Goal: Check status: Check status

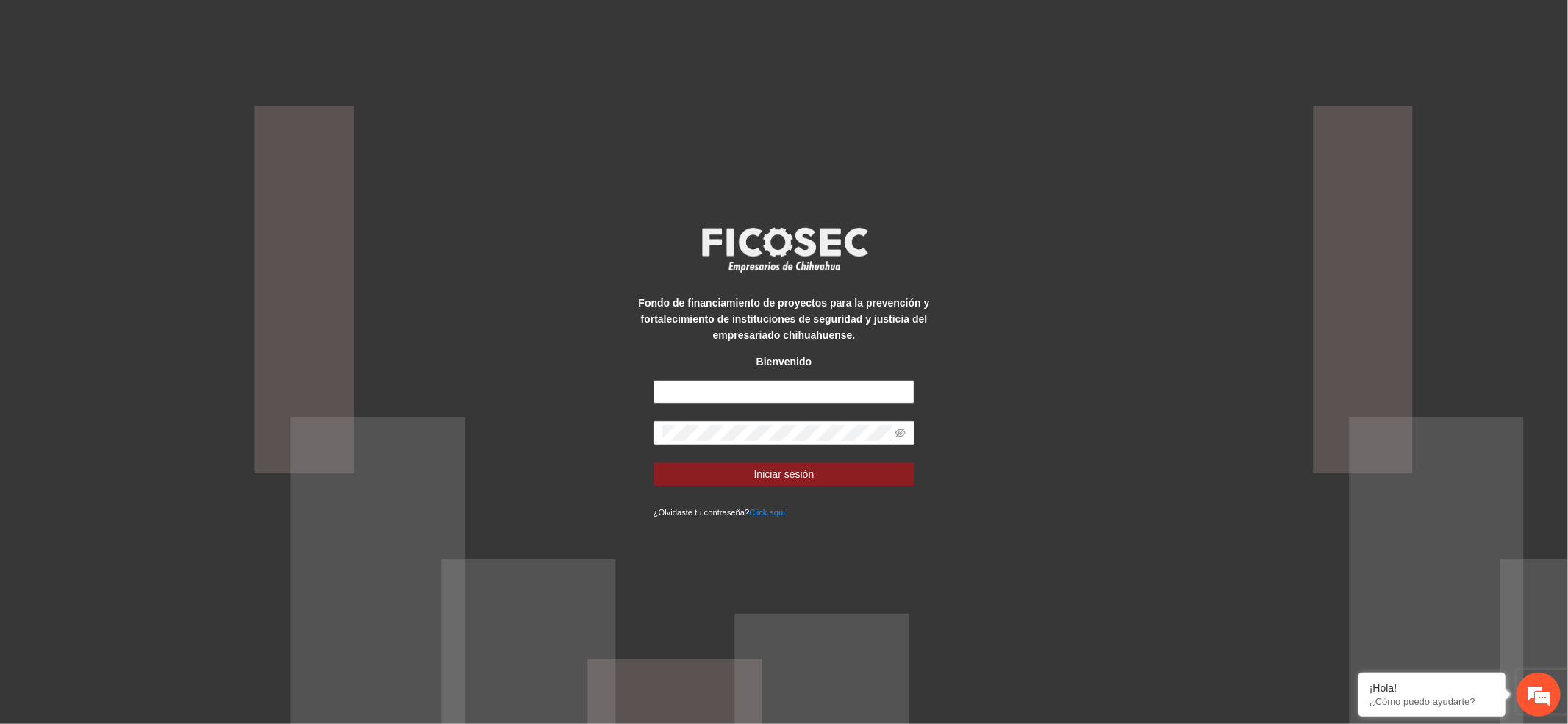
click at [693, 385] on input "text" at bounding box center [784, 391] width 262 height 23
type input "**********"
click at [750, 471] on button "Iniciar sesión" at bounding box center [784, 474] width 262 height 23
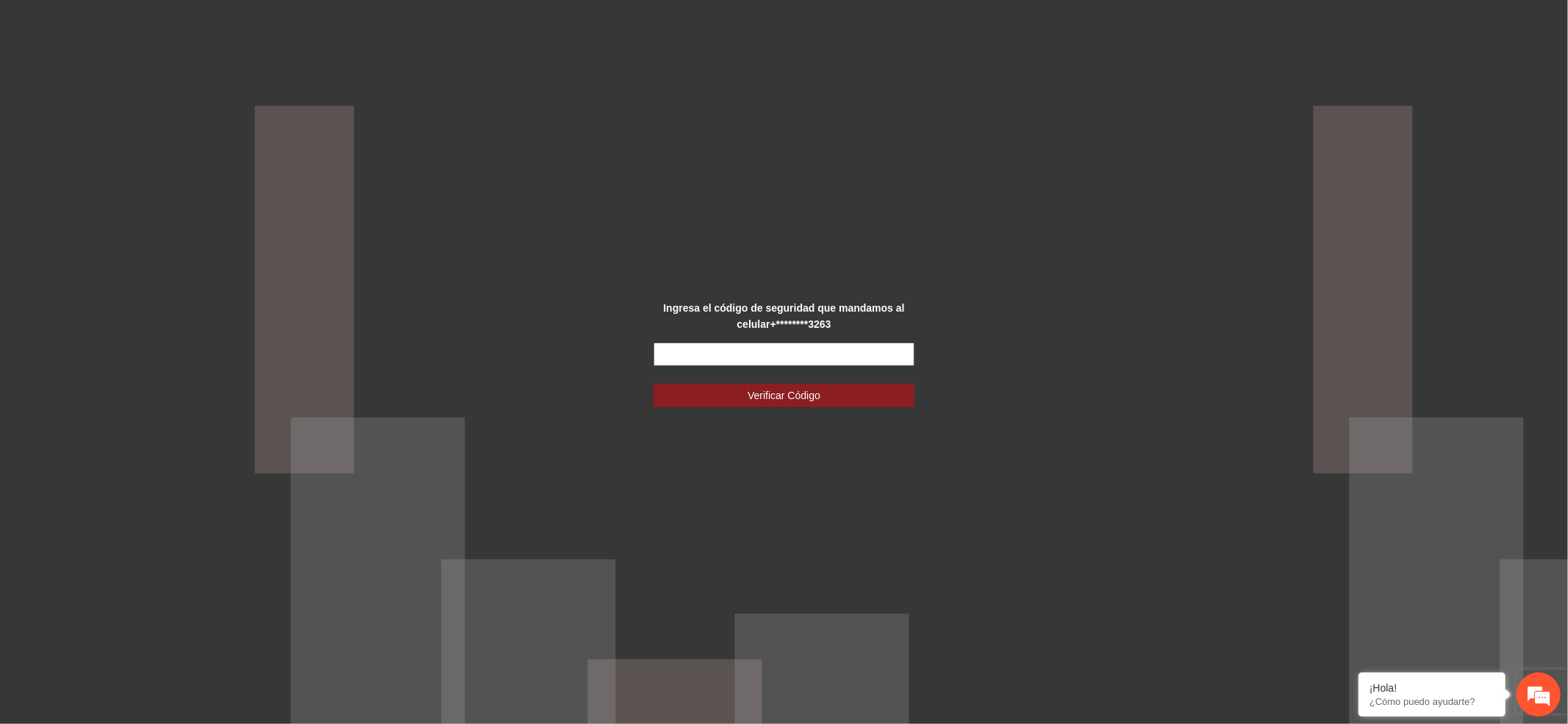
click at [753, 348] on input "text" at bounding box center [784, 354] width 262 height 23
type input "******"
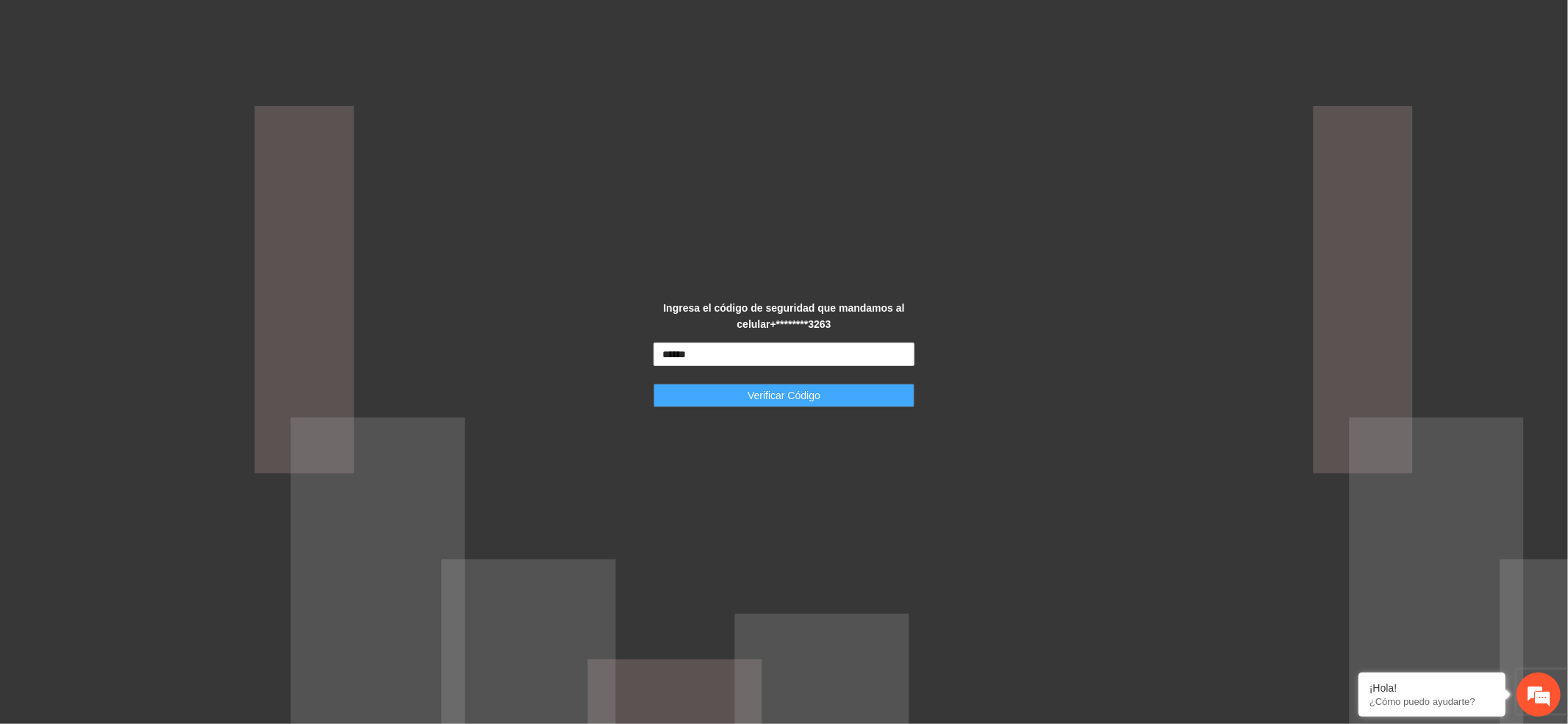
click at [854, 401] on button "Verificar Código" at bounding box center [784, 395] width 262 height 23
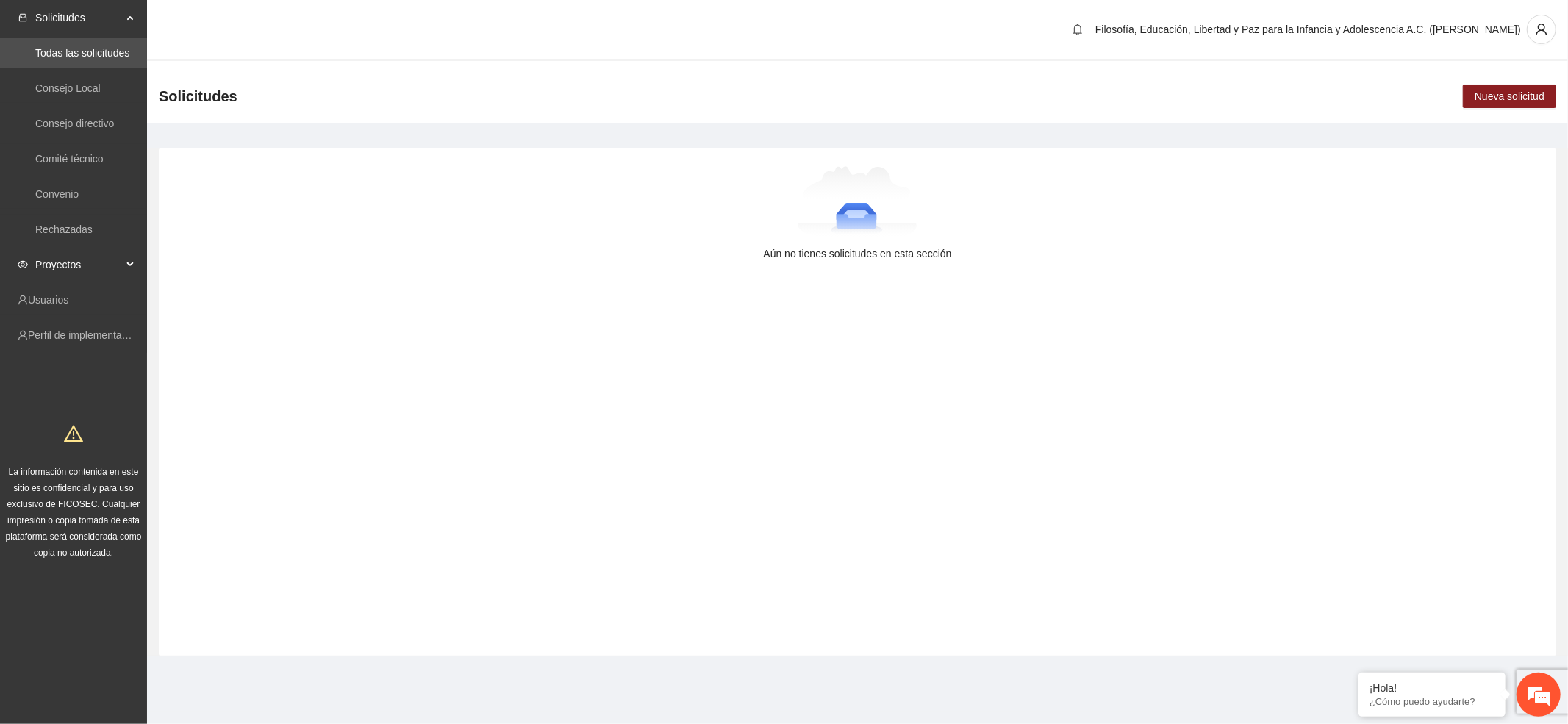
click at [77, 262] on span "Proyectos" at bounding box center [79, 265] width 87 height 29
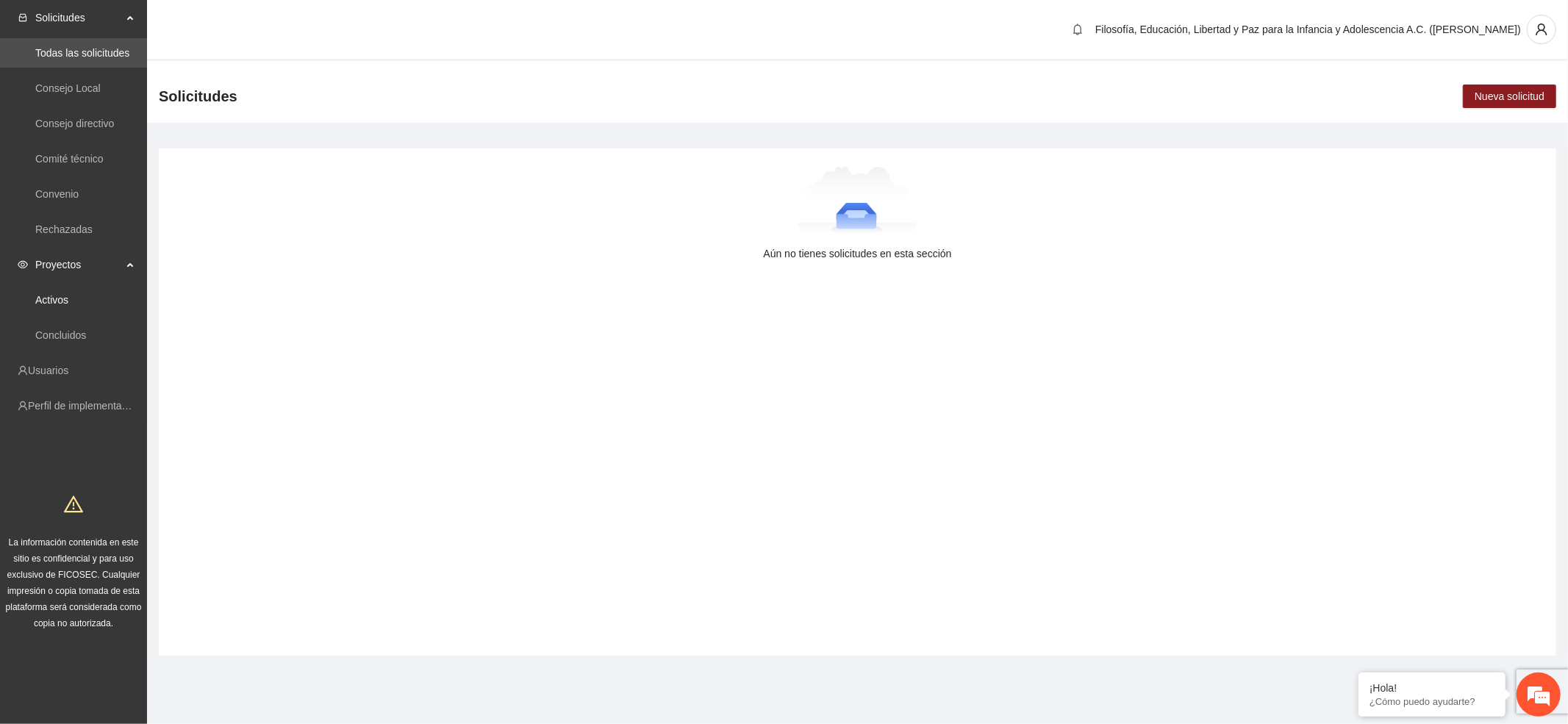
click at [68, 299] on link "Activos" at bounding box center [52, 300] width 33 height 12
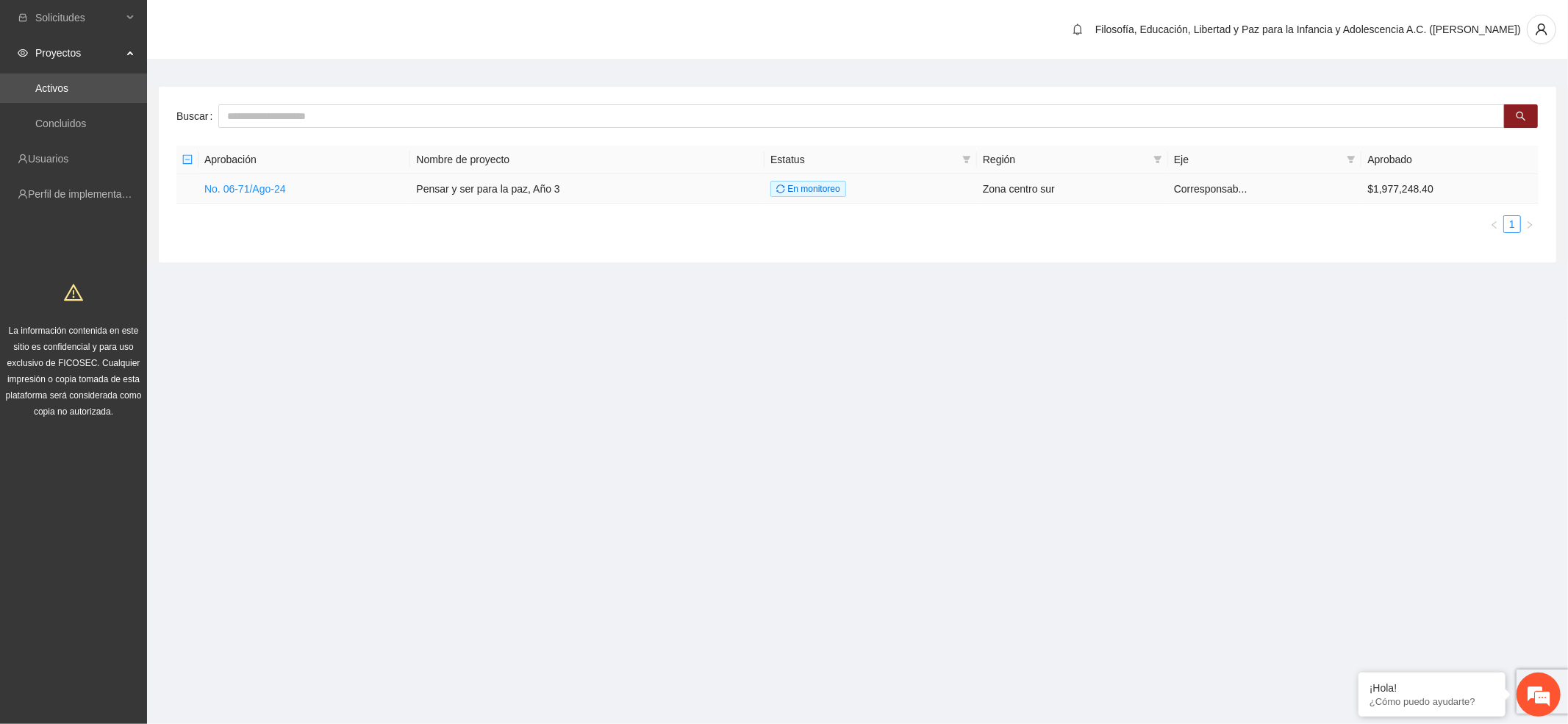
click at [249, 187] on link "No. 06-71/Ago-24" at bounding box center [245, 189] width 82 height 12
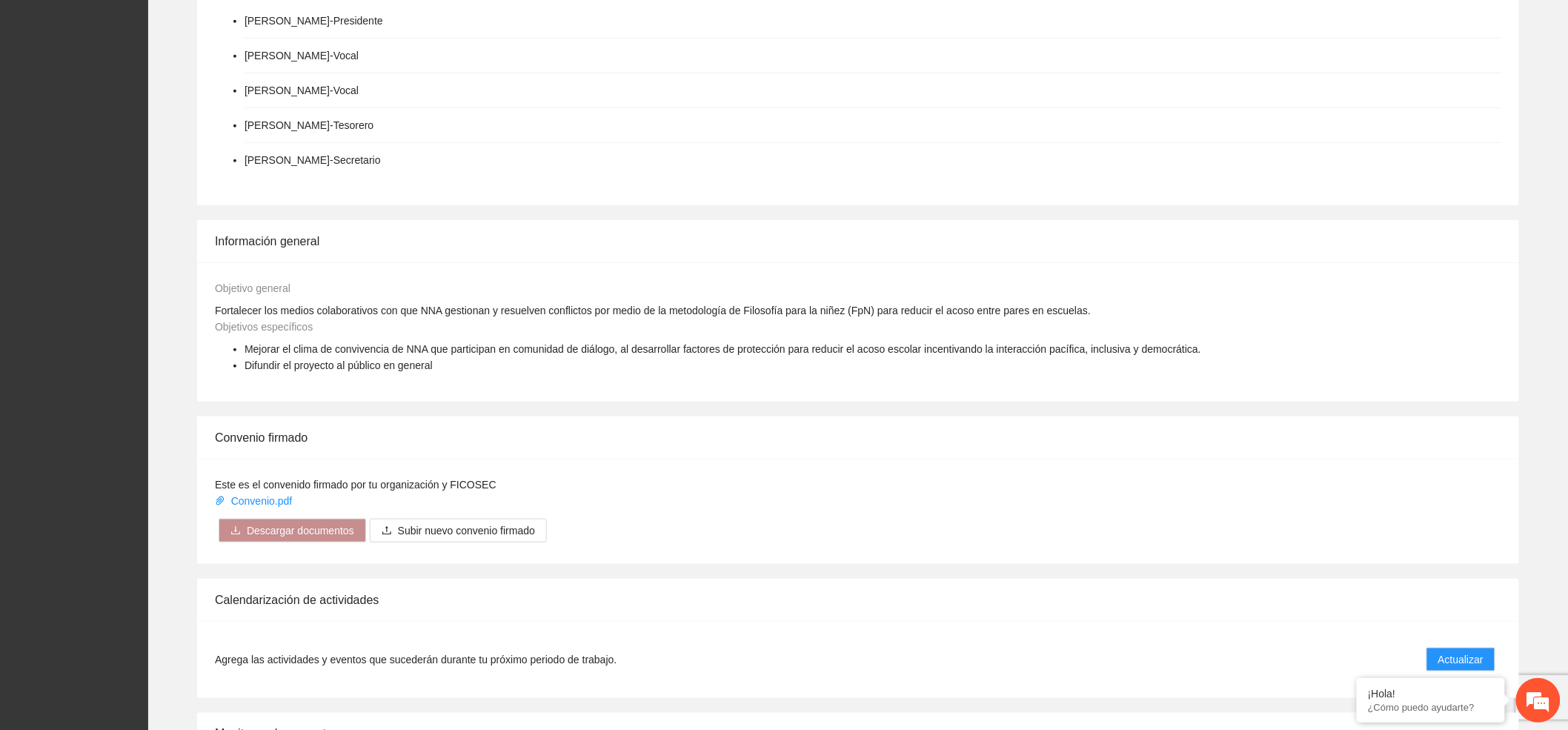
scroll to position [824, 0]
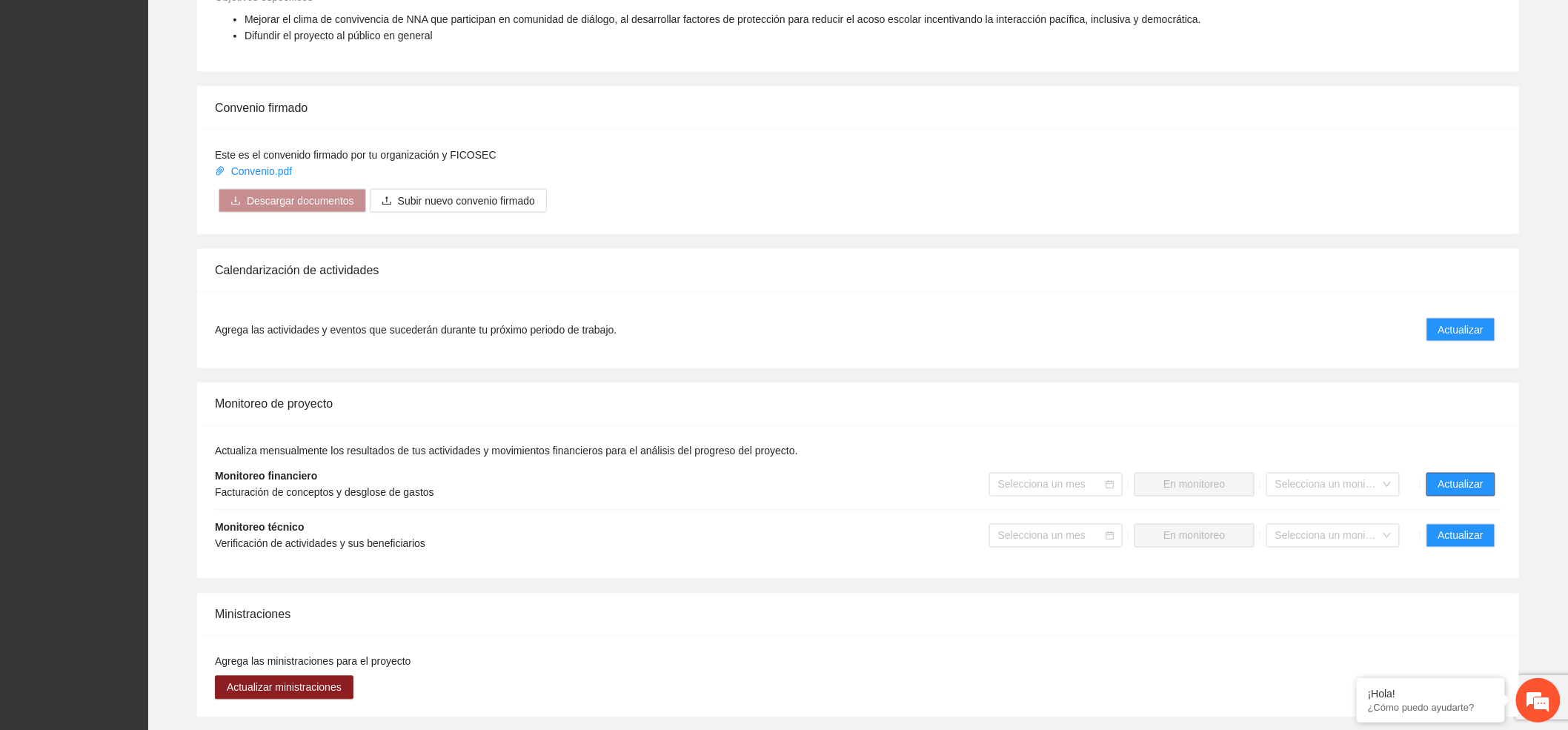
click at [1460, 477] on span "Actualizar" at bounding box center [1460, 485] width 45 height 16
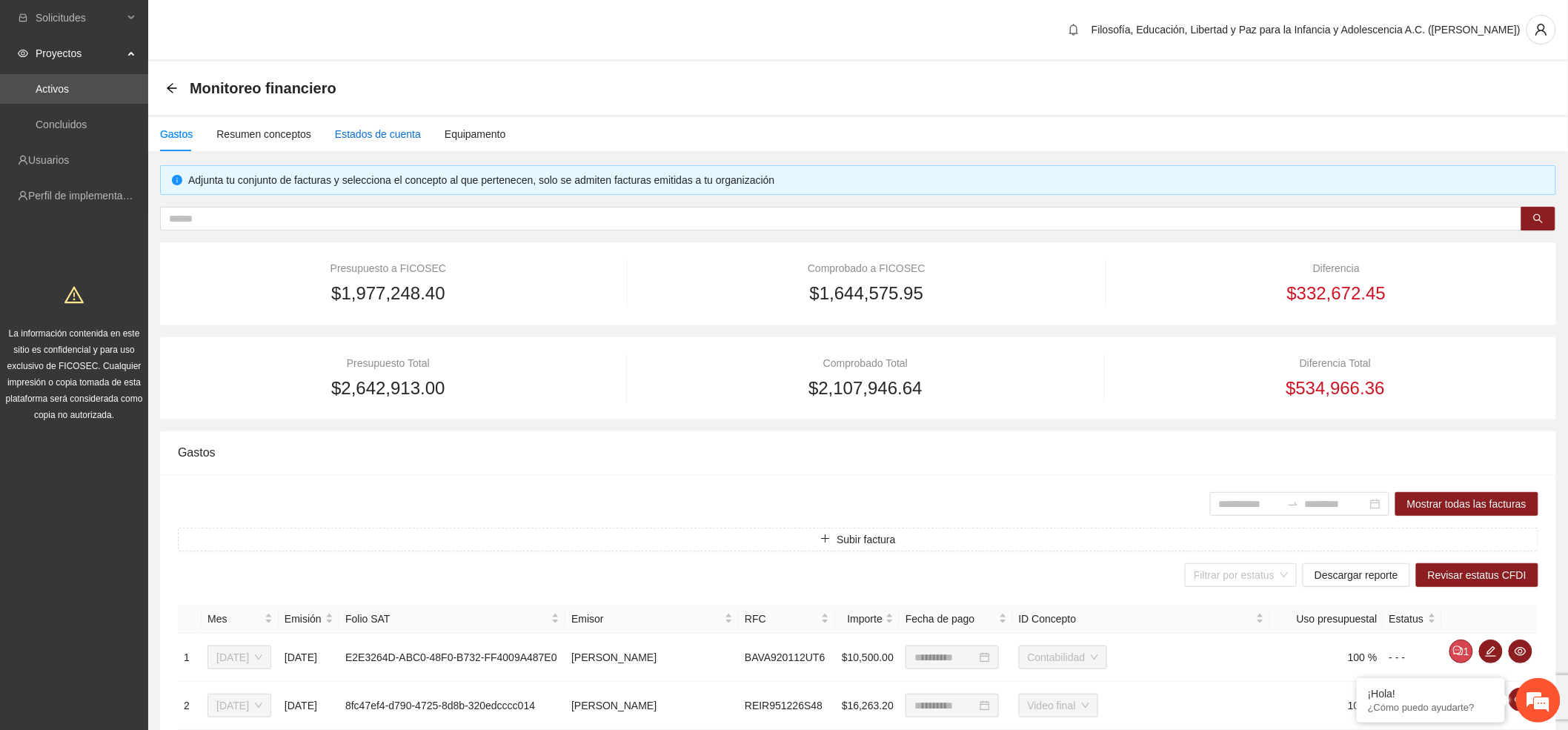
click at [398, 132] on div "Estados de cuenta" at bounding box center [377, 134] width 86 height 16
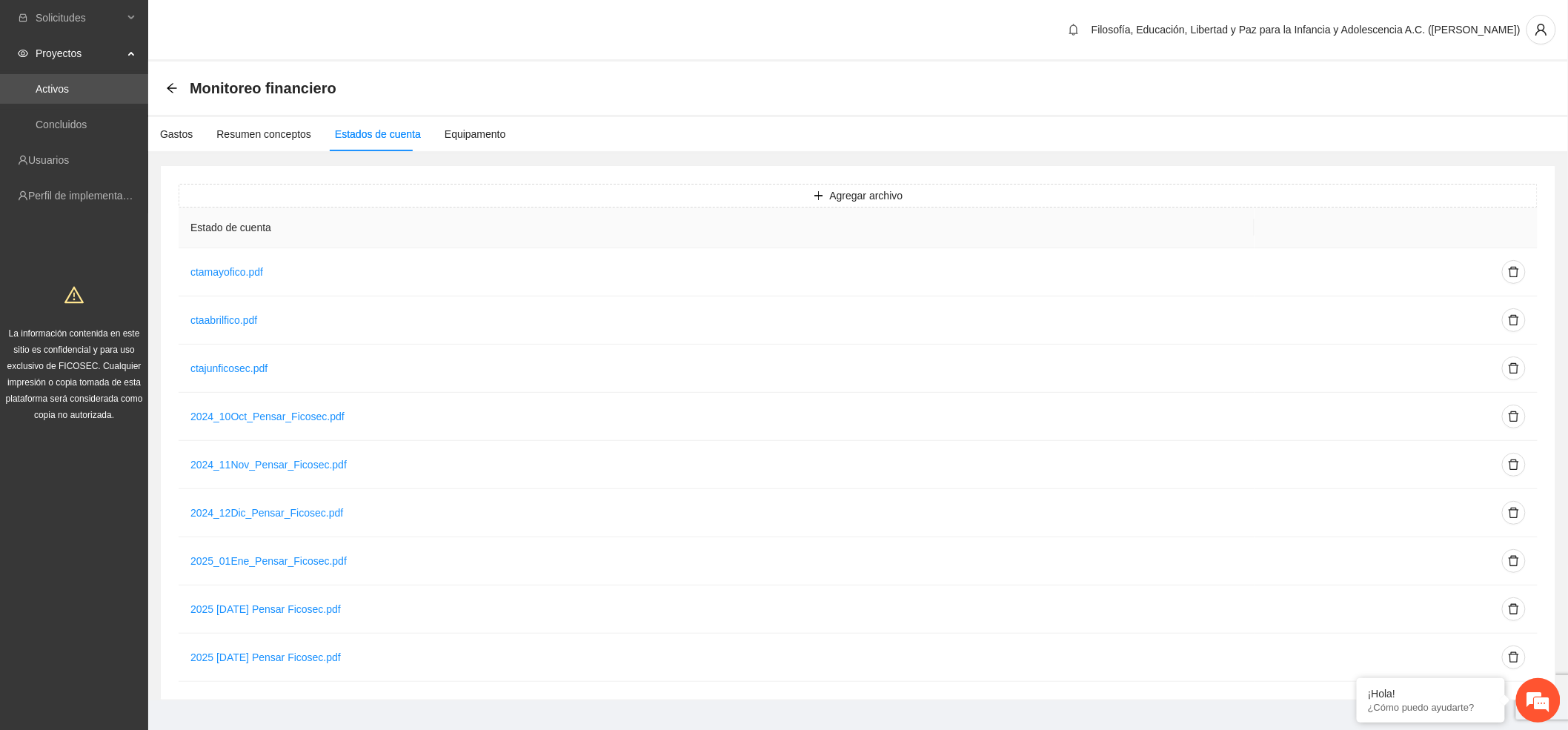
click at [258, 124] on div "Resumen conceptos" at bounding box center [264, 134] width 95 height 34
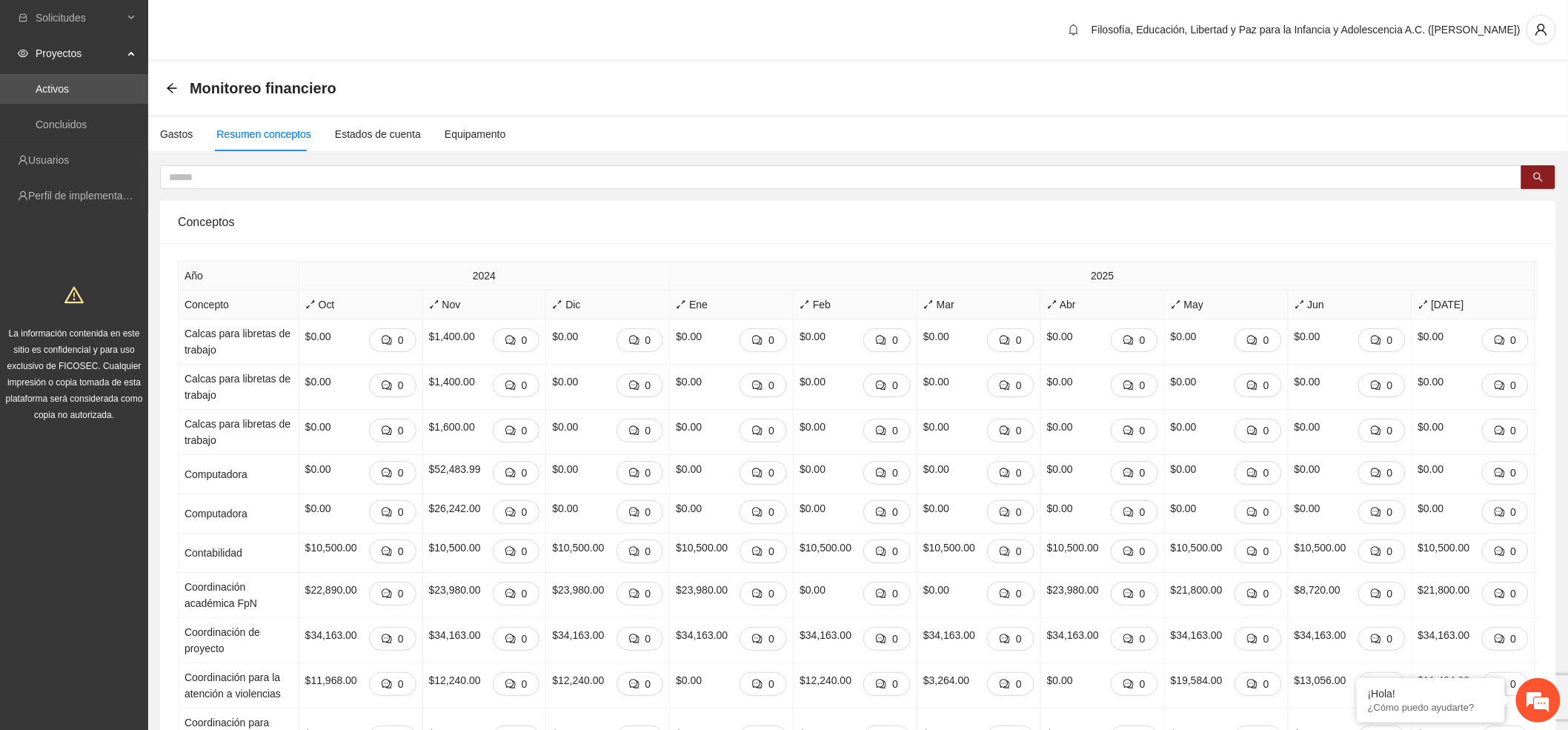
click at [69, 87] on link "Activos" at bounding box center [52, 89] width 33 height 12
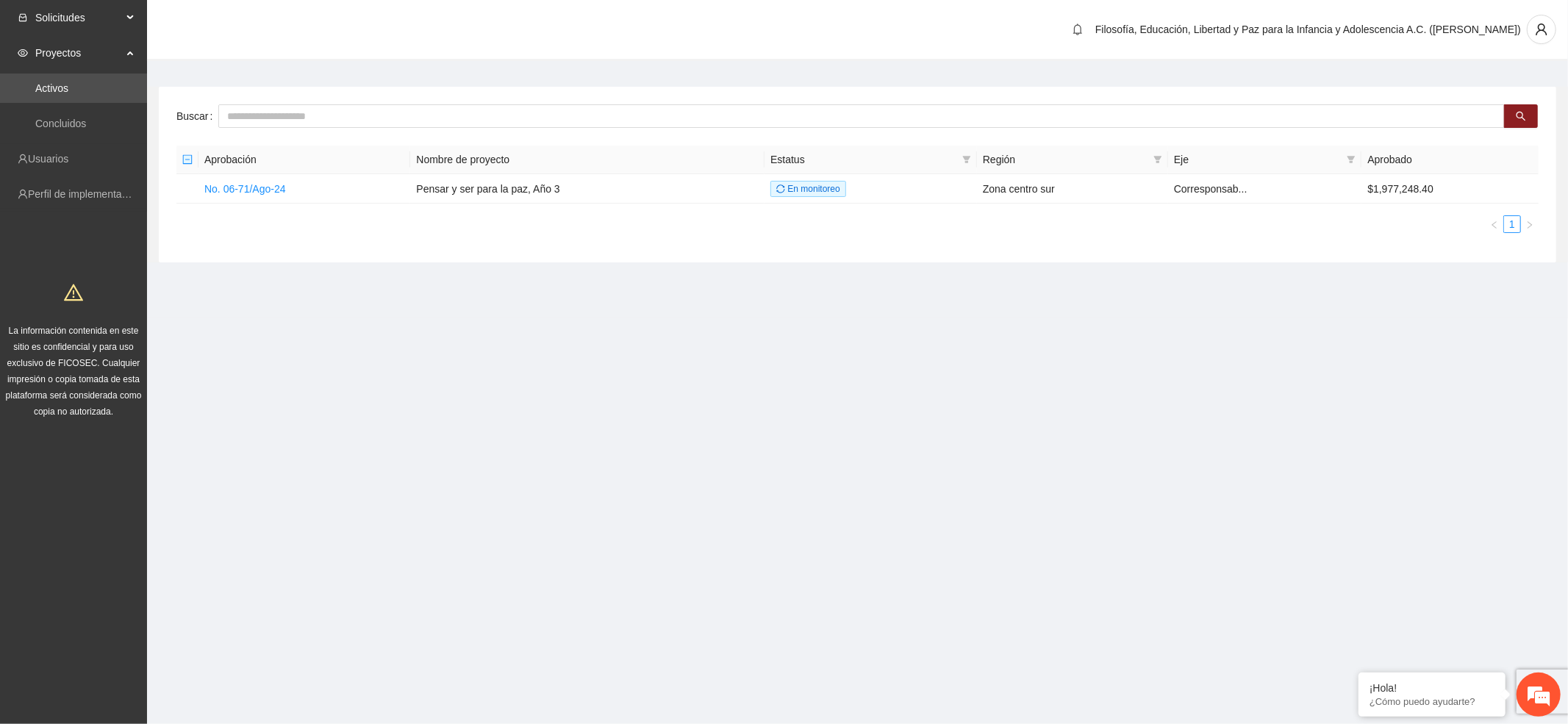
click at [76, 18] on span "Solicitudes" at bounding box center [79, 18] width 87 height 29
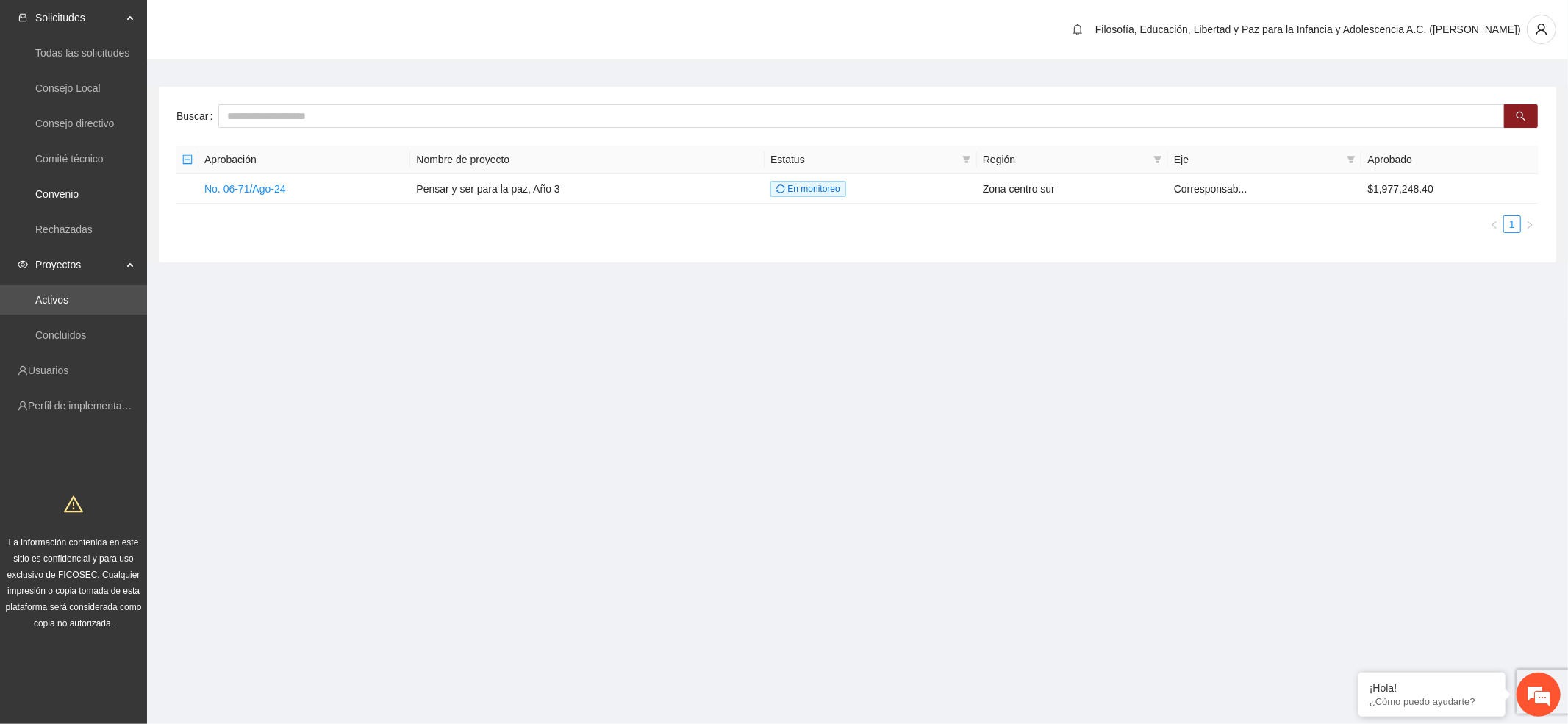
click at [63, 188] on link "Convenio" at bounding box center [58, 194] width 44 height 12
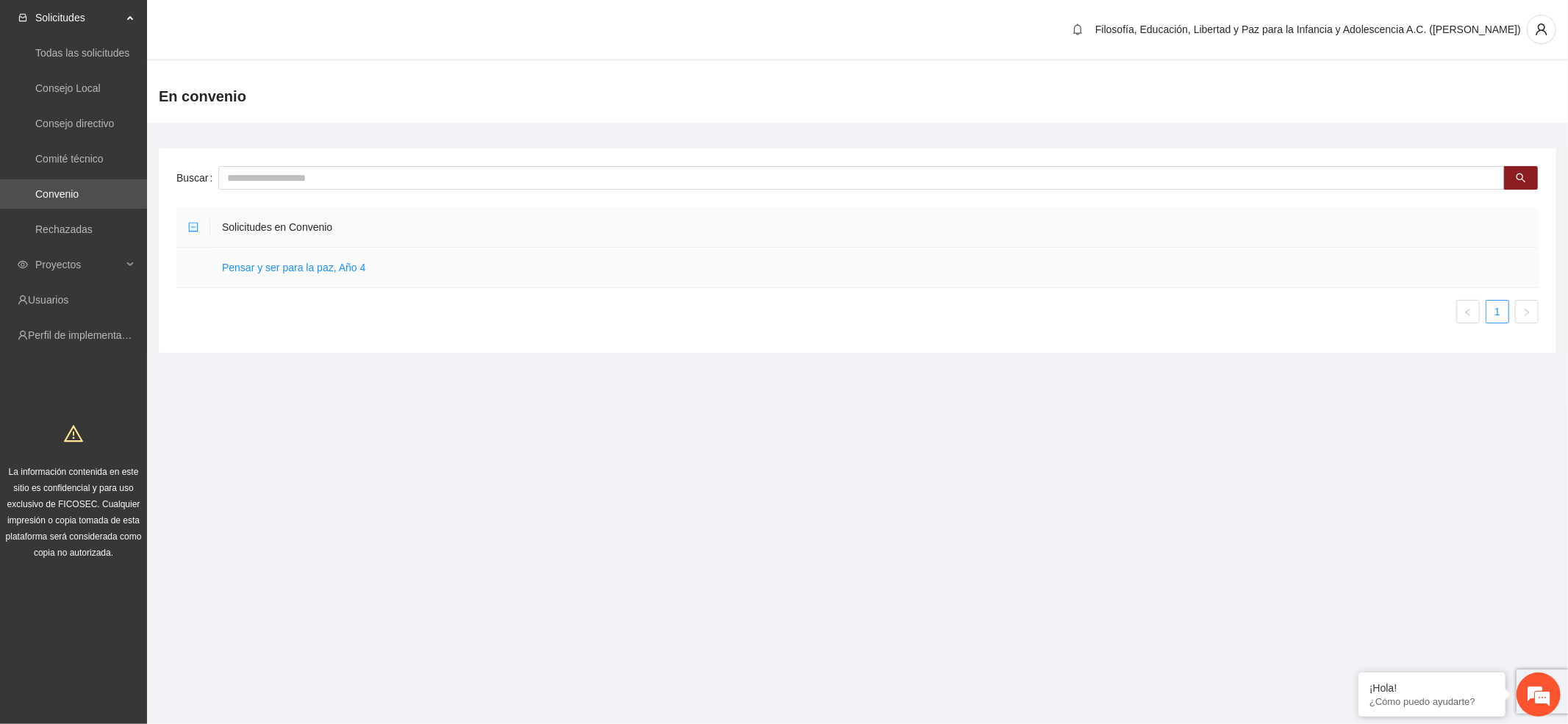
click at [352, 267] on link "Pensar y ser para la paz, Año 4" at bounding box center [293, 267] width 143 height 12
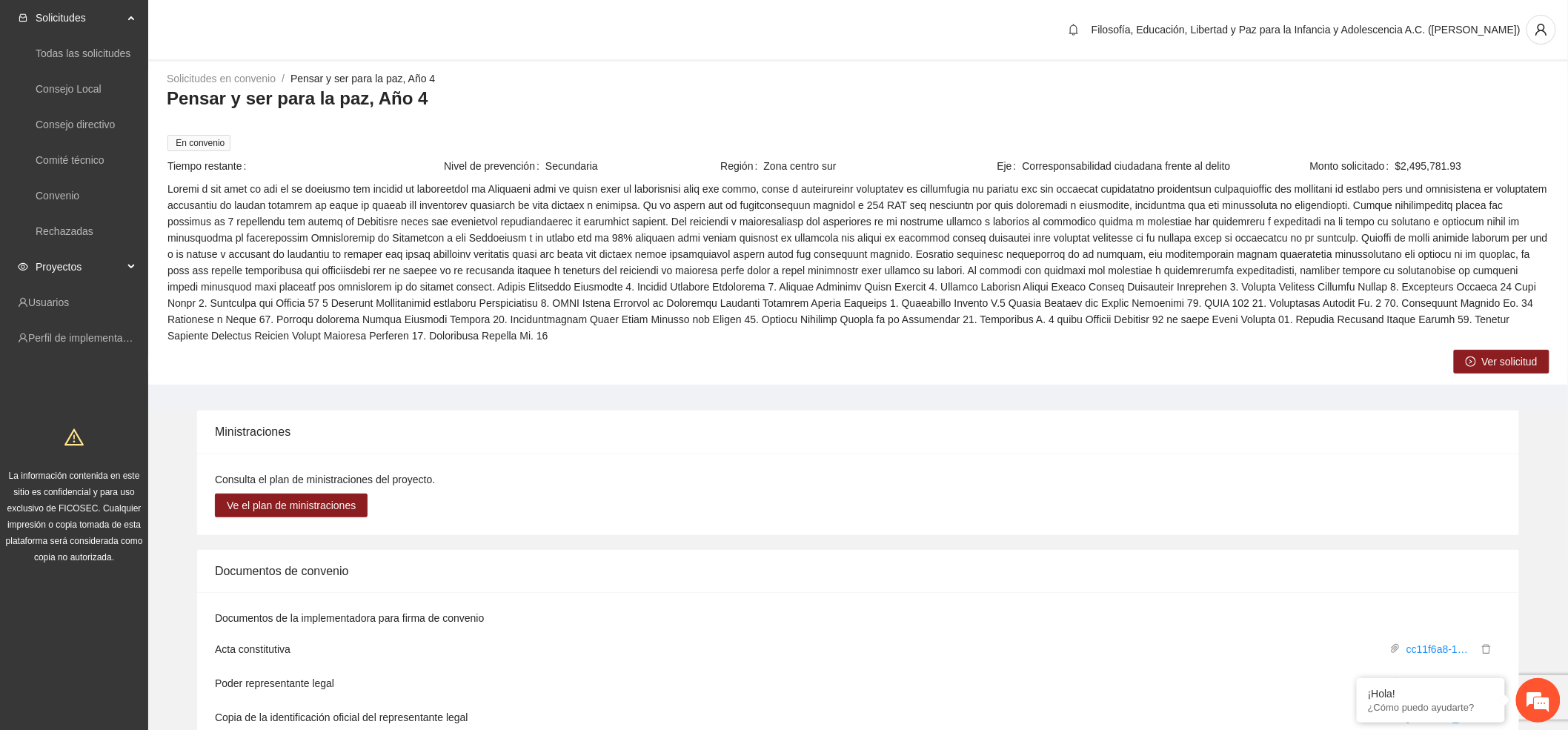
click at [100, 265] on span "Proyectos" at bounding box center [79, 267] width 87 height 29
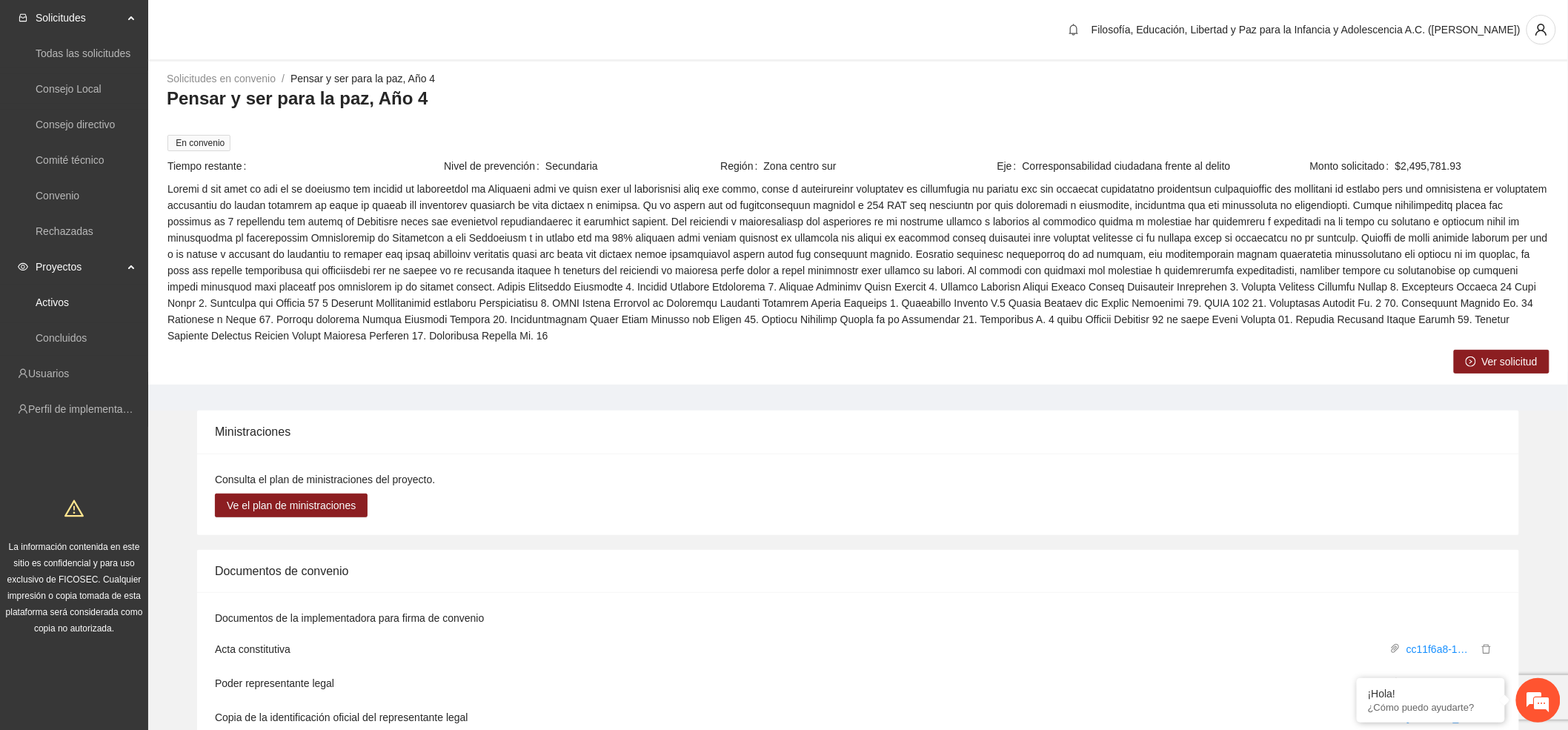
click at [69, 308] on link "Activos" at bounding box center [52, 302] width 33 height 12
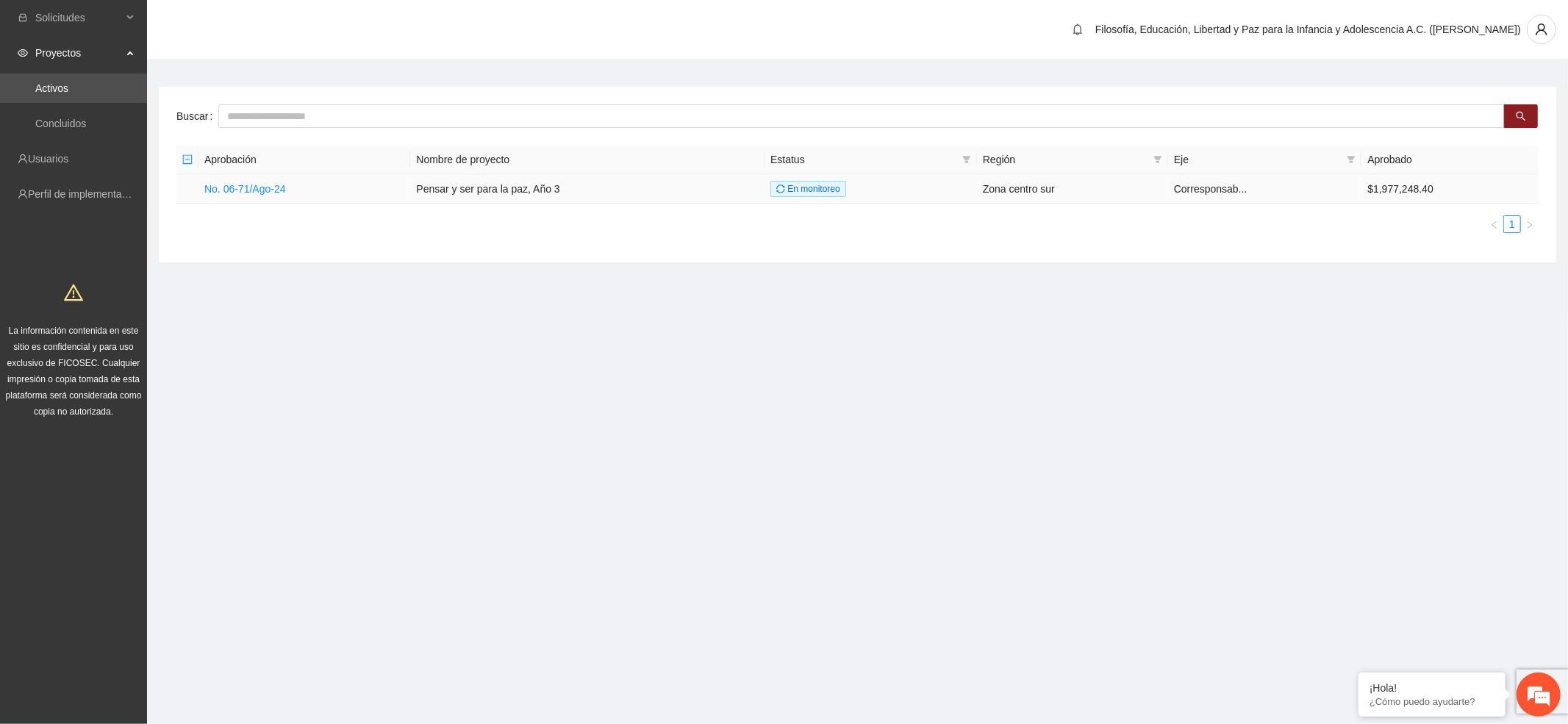
click at [256, 187] on link "No. 06-71/Ago-24" at bounding box center [245, 189] width 82 height 12
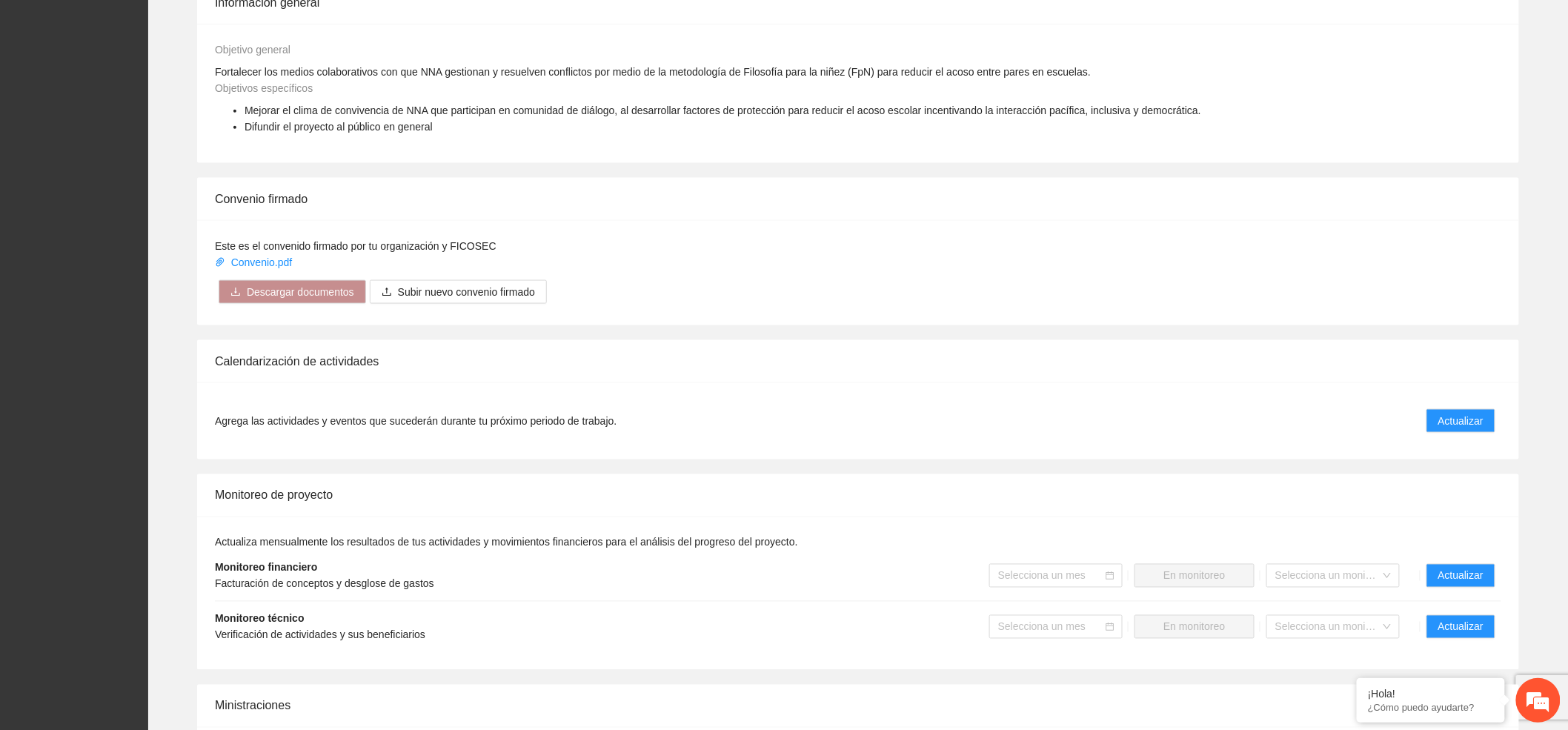
scroll to position [906, 0]
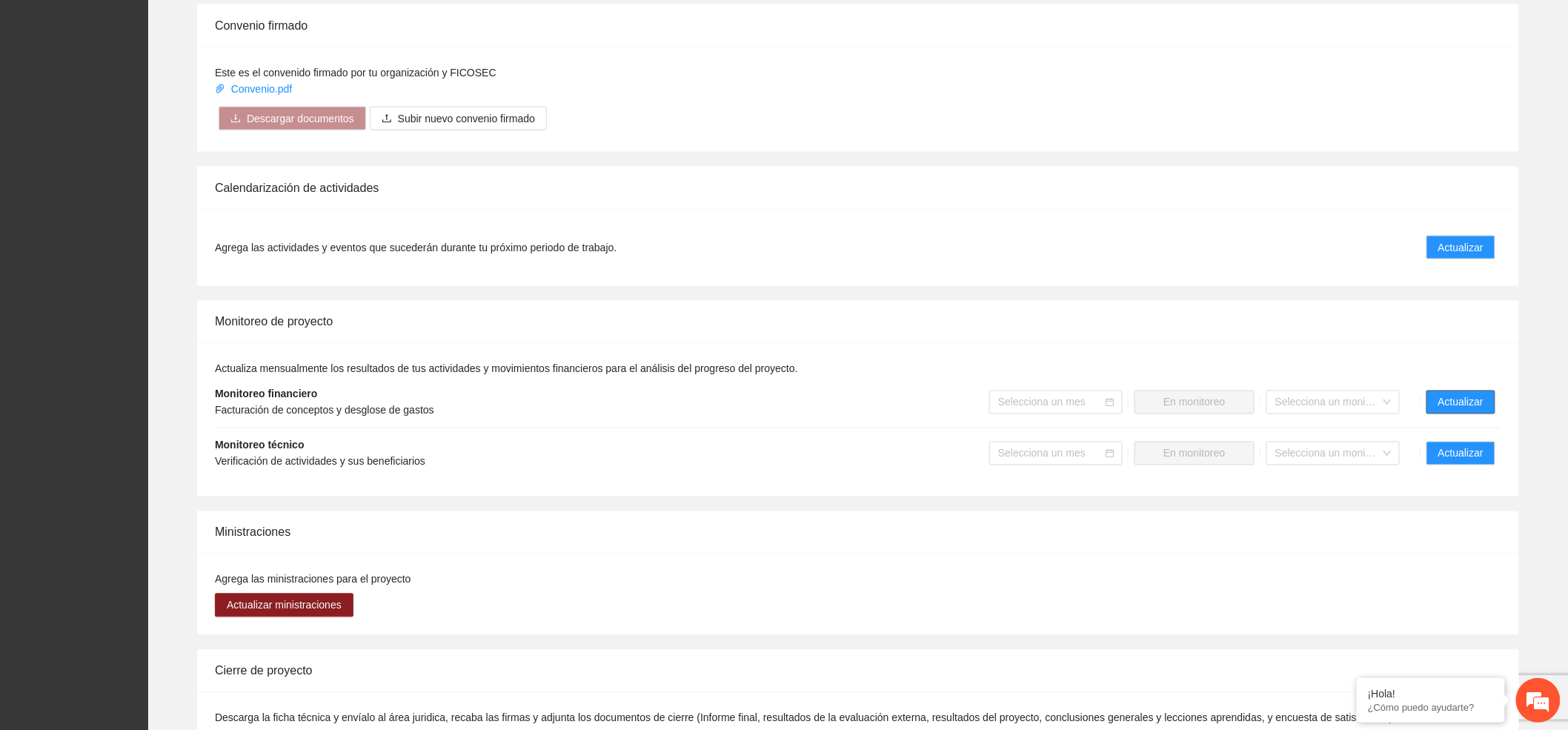
click at [1478, 394] on span "Actualizar" at bounding box center [1460, 403] width 45 height 16
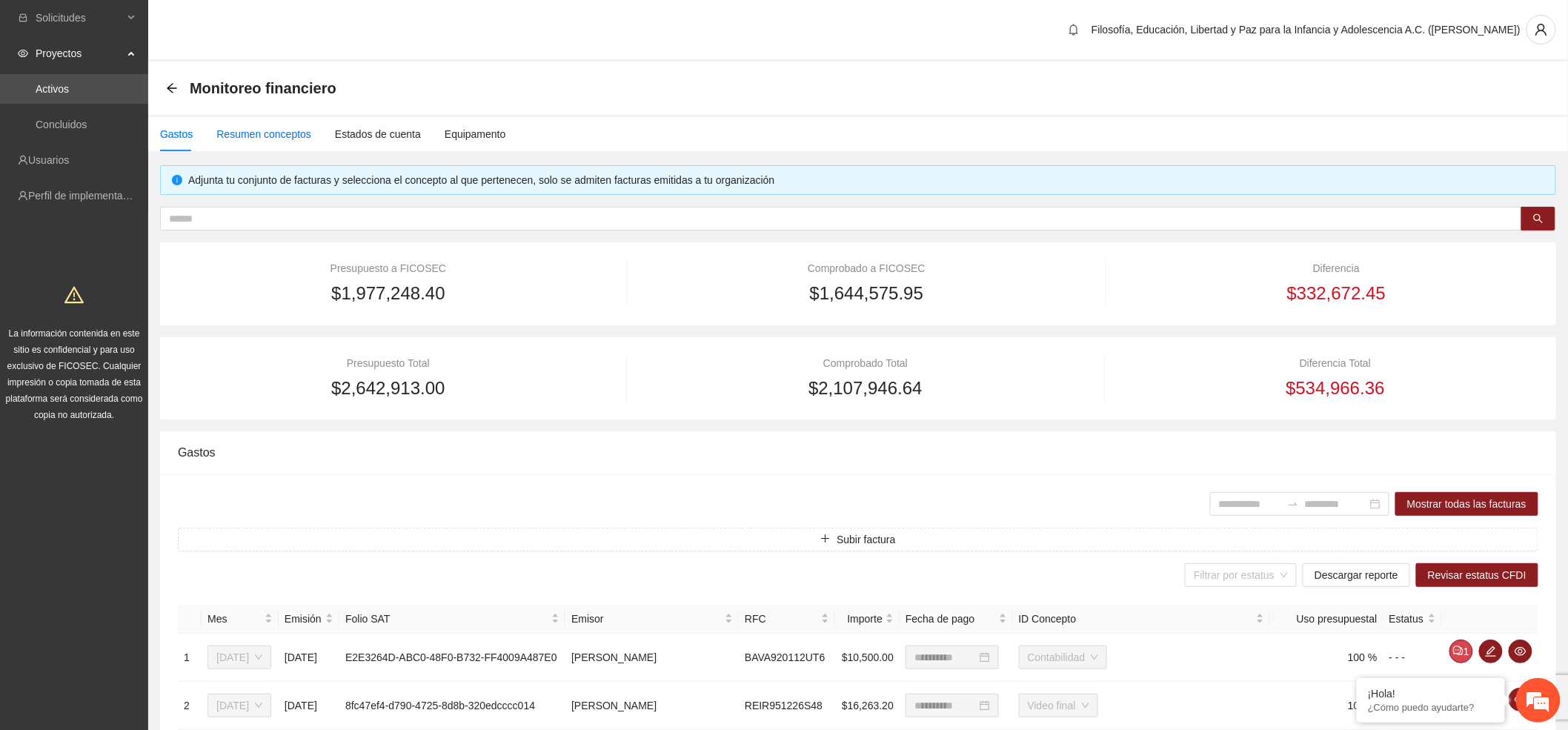
drag, startPoint x: 278, startPoint y: 130, endPoint x: 269, endPoint y: 151, distance: 22.8
click at [278, 130] on div "Resumen conceptos" at bounding box center [264, 134] width 95 height 16
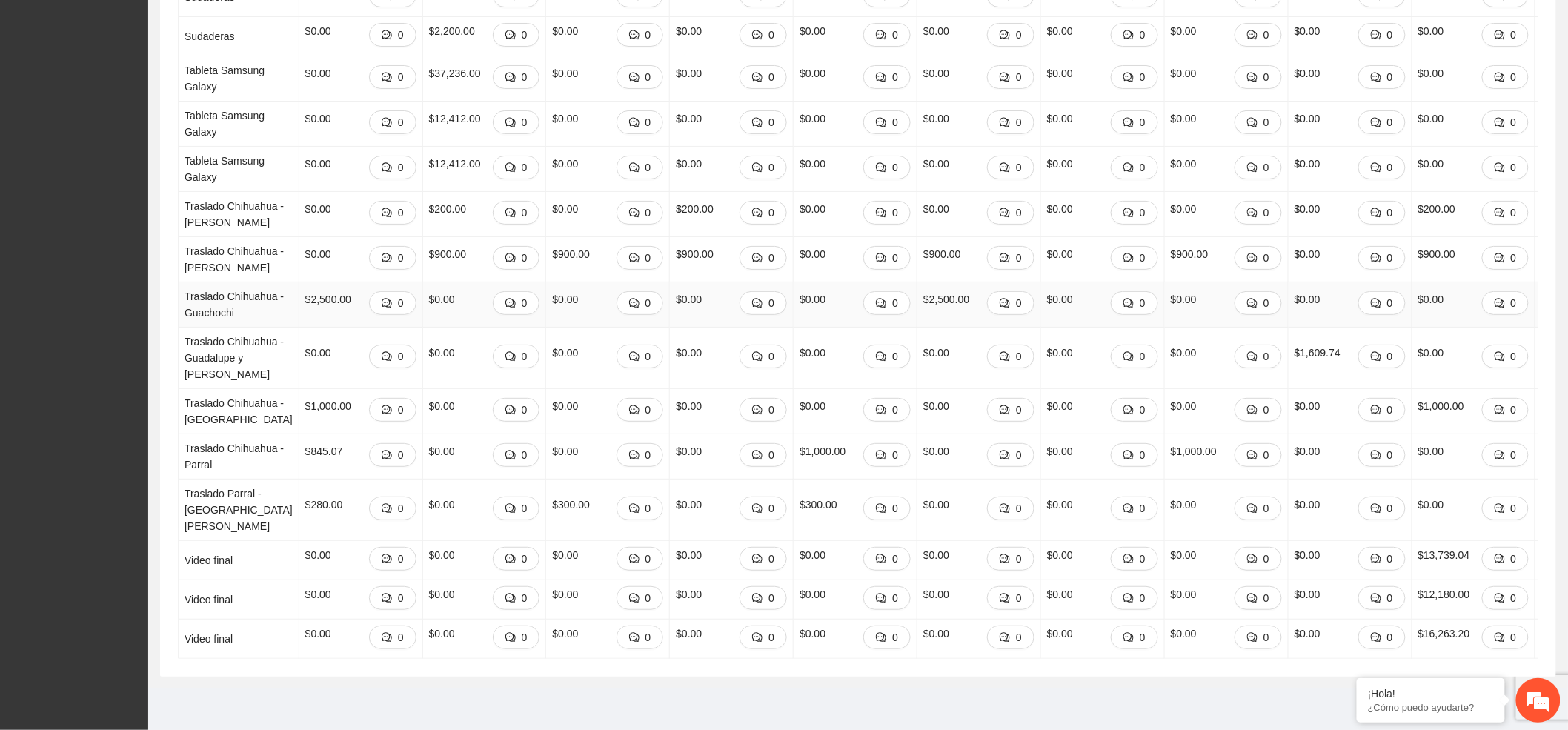
scroll to position [2749, 0]
